Goal: Transaction & Acquisition: Book appointment/travel/reservation

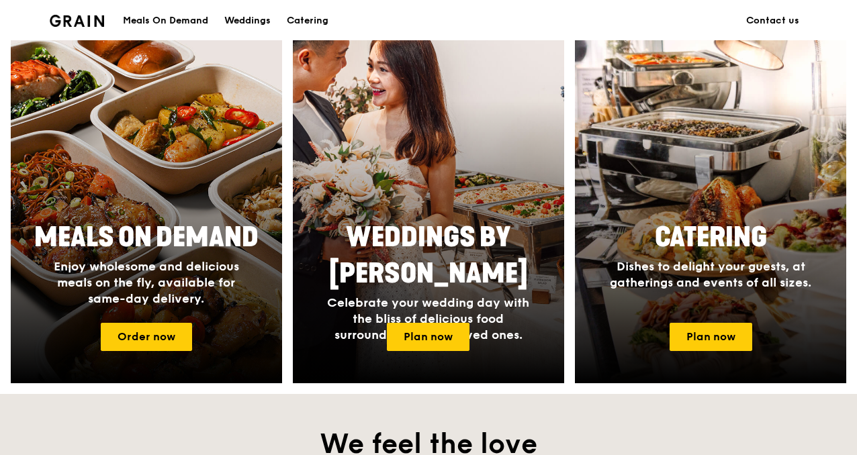
scroll to position [541, 0]
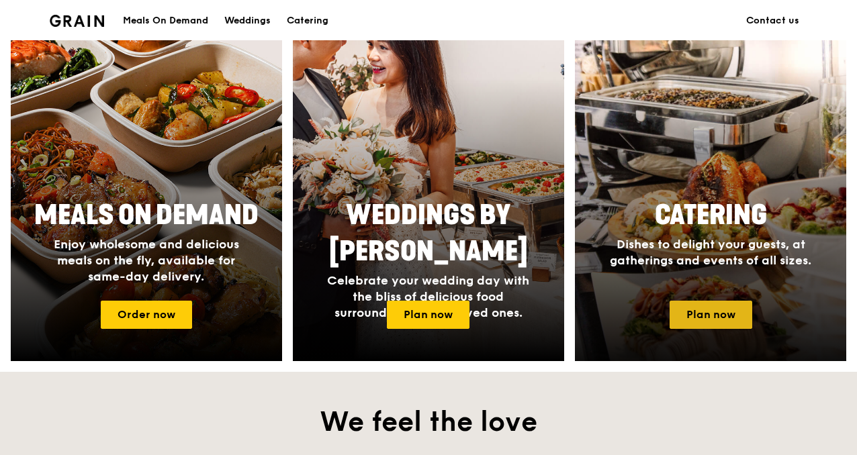
click at [722, 309] on link "Plan now" at bounding box center [711, 315] width 83 height 28
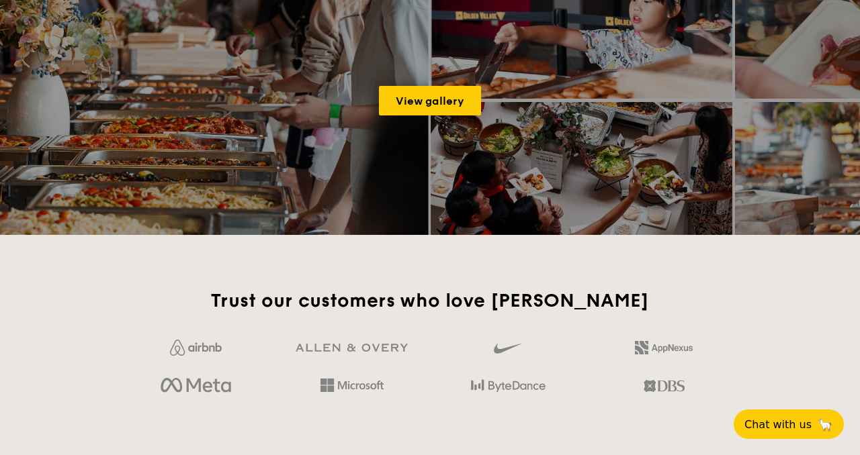
scroll to position [2064, 0]
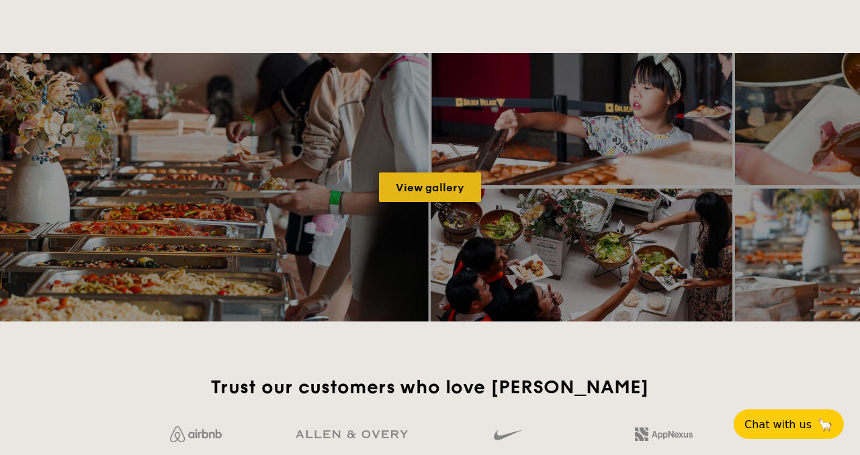
click at [444, 200] on link "View gallery" at bounding box center [430, 188] width 102 height 30
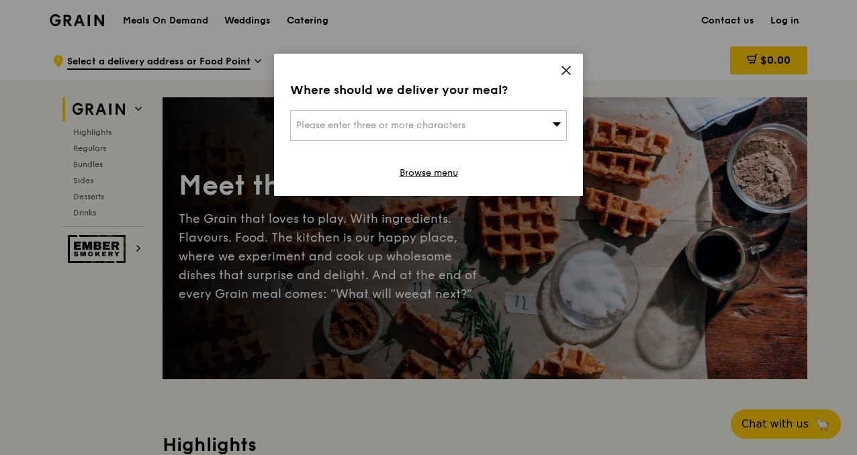
click at [570, 67] on icon at bounding box center [566, 71] width 8 height 8
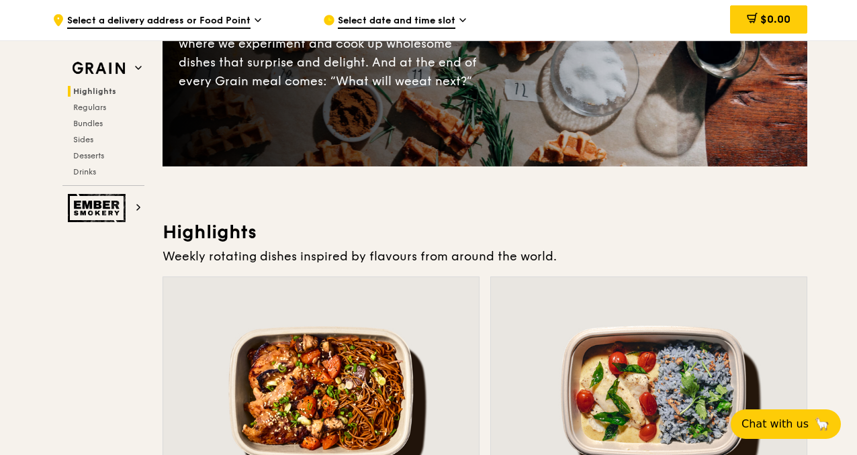
scroll to position [193, 0]
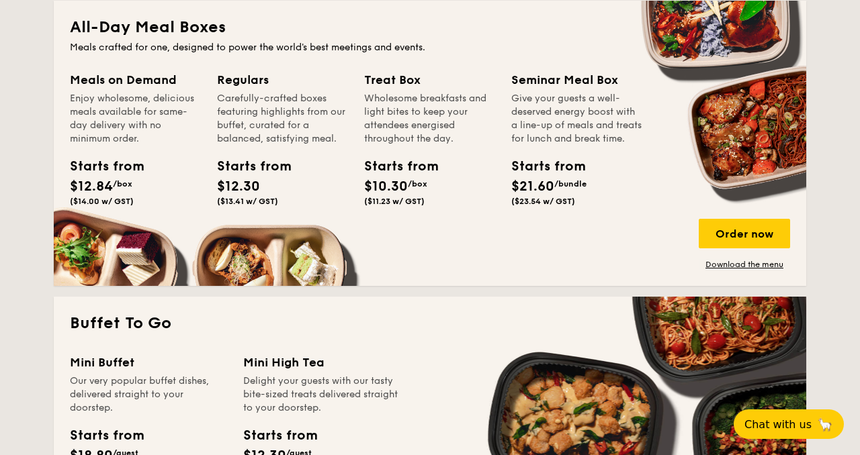
scroll to position [908, 0]
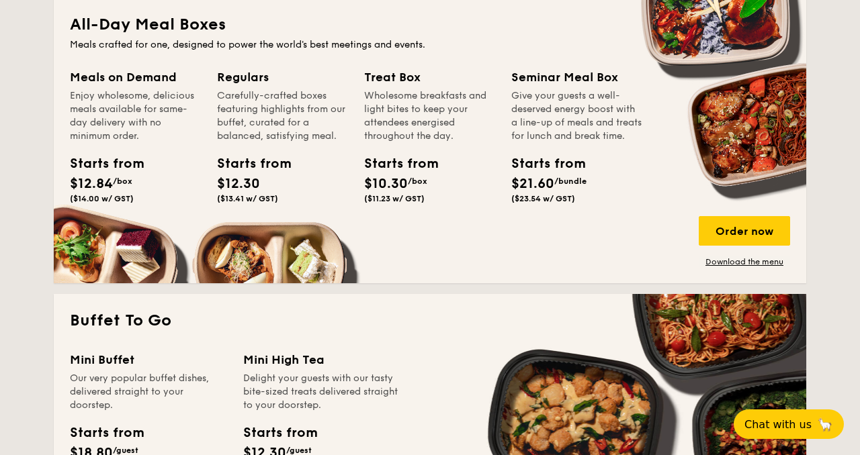
click at [284, 250] on div "Meals on Demand Enjoy wholesome, delicious meals available for same-day deliver…" at bounding box center [430, 168] width 720 height 200
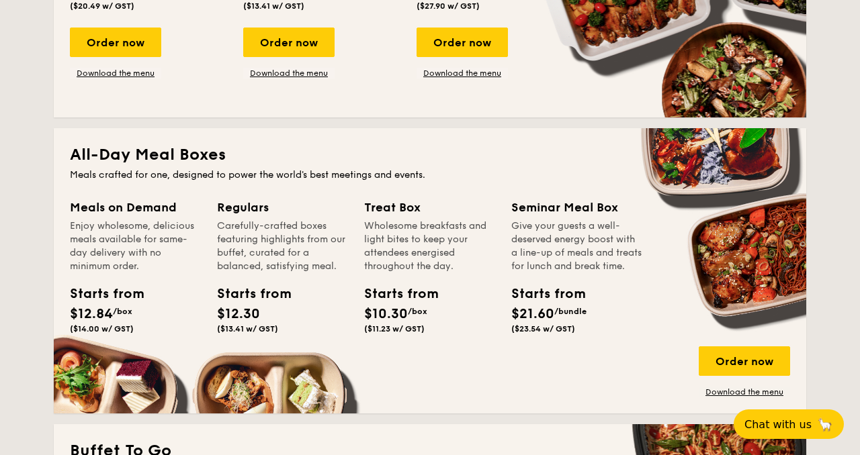
scroll to position [178, 0]
